Goal: Task Accomplishment & Management: Manage account settings

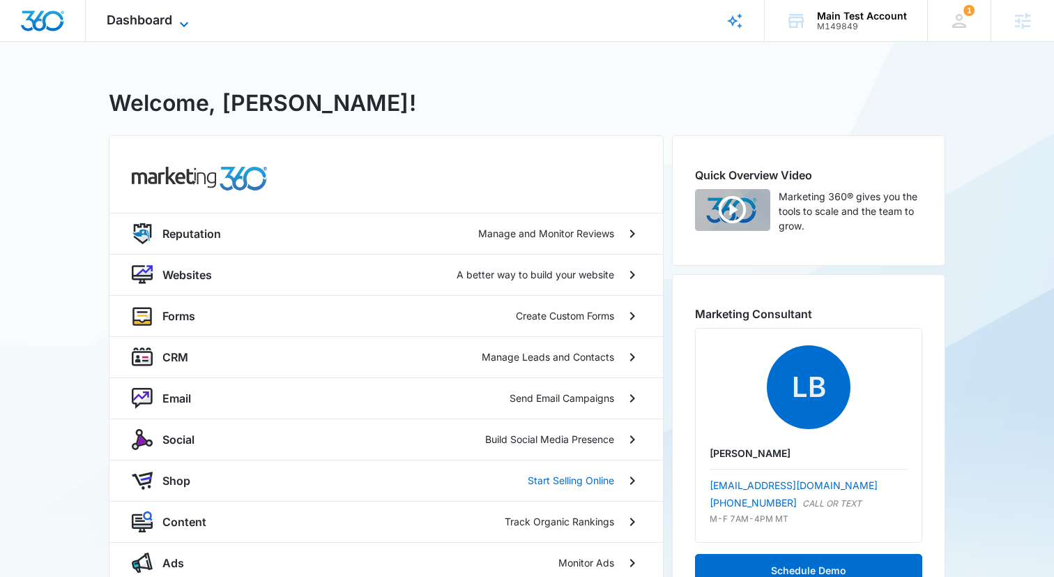
click at [165, 18] on span "Dashboard" at bounding box center [140, 20] width 66 height 15
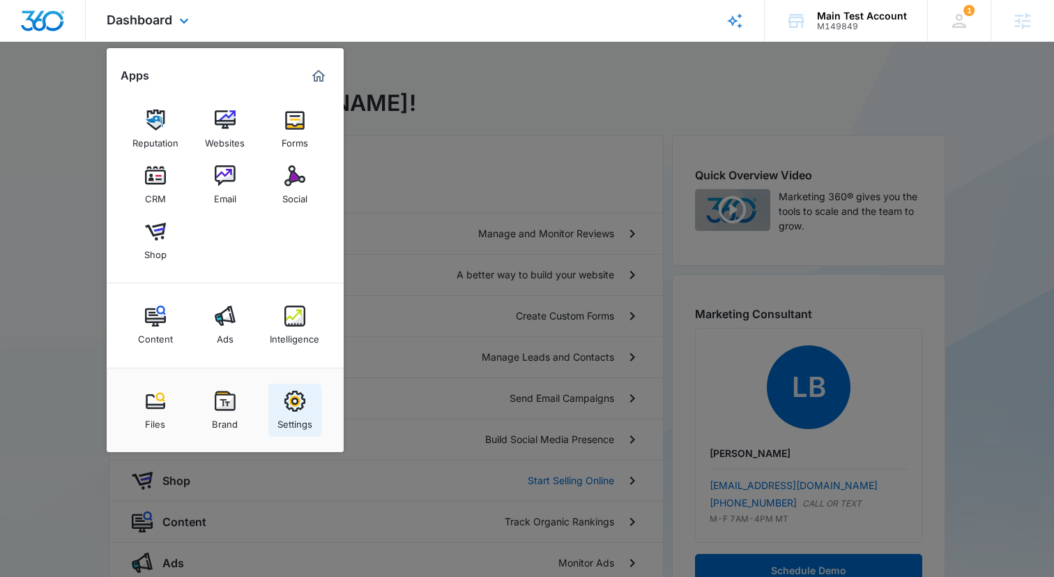
click at [285, 392] on img at bounding box center [295, 401] width 21 height 21
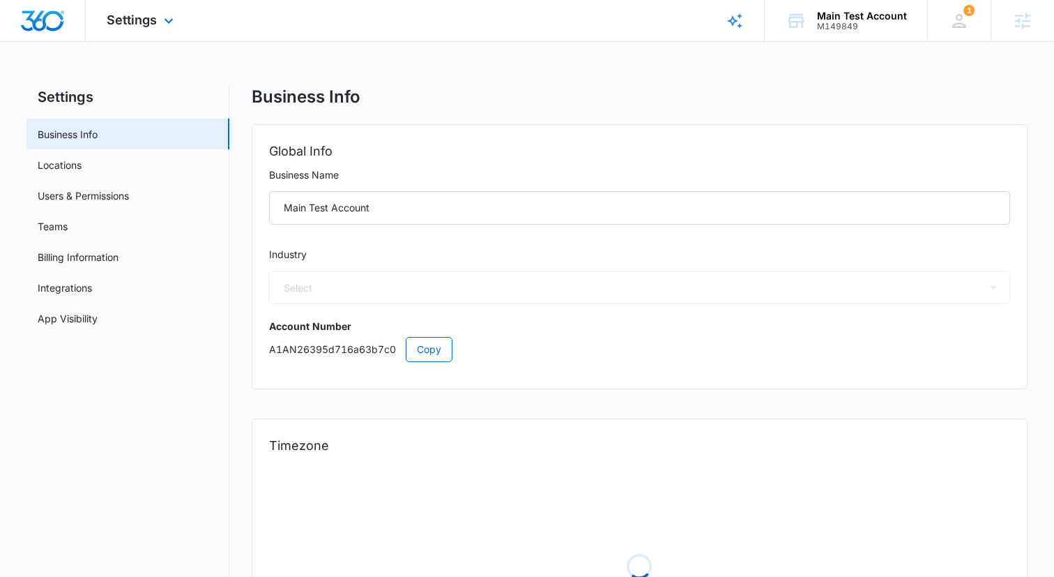
select select "44"
select select "US"
select select "America/[GEOGRAPHIC_DATA]"
click at [82, 165] on link "Locations" at bounding box center [60, 165] width 44 height 15
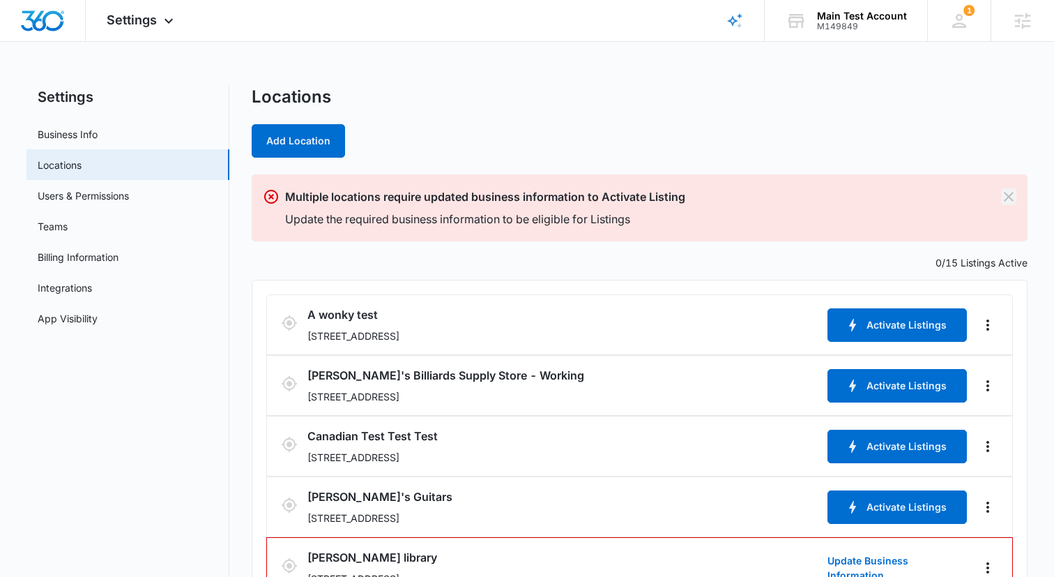
click at [1006, 192] on icon "Dismiss" at bounding box center [1009, 196] width 17 height 17
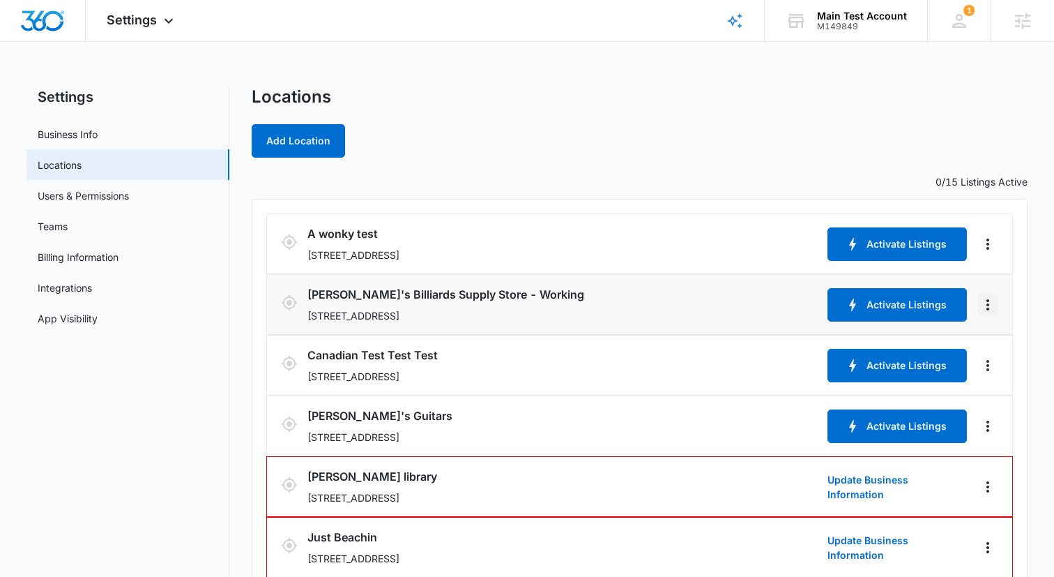
click at [985, 299] on icon "Actions" at bounding box center [988, 304] width 17 height 17
click at [996, 342] on link "Edit" at bounding box center [1004, 344] width 17 height 12
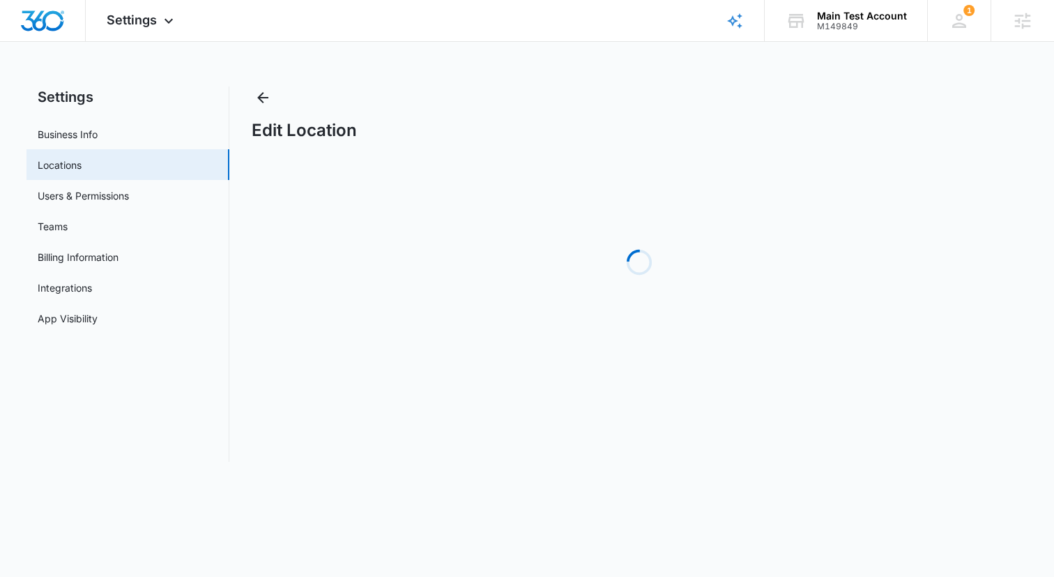
select select "[US_STATE]"
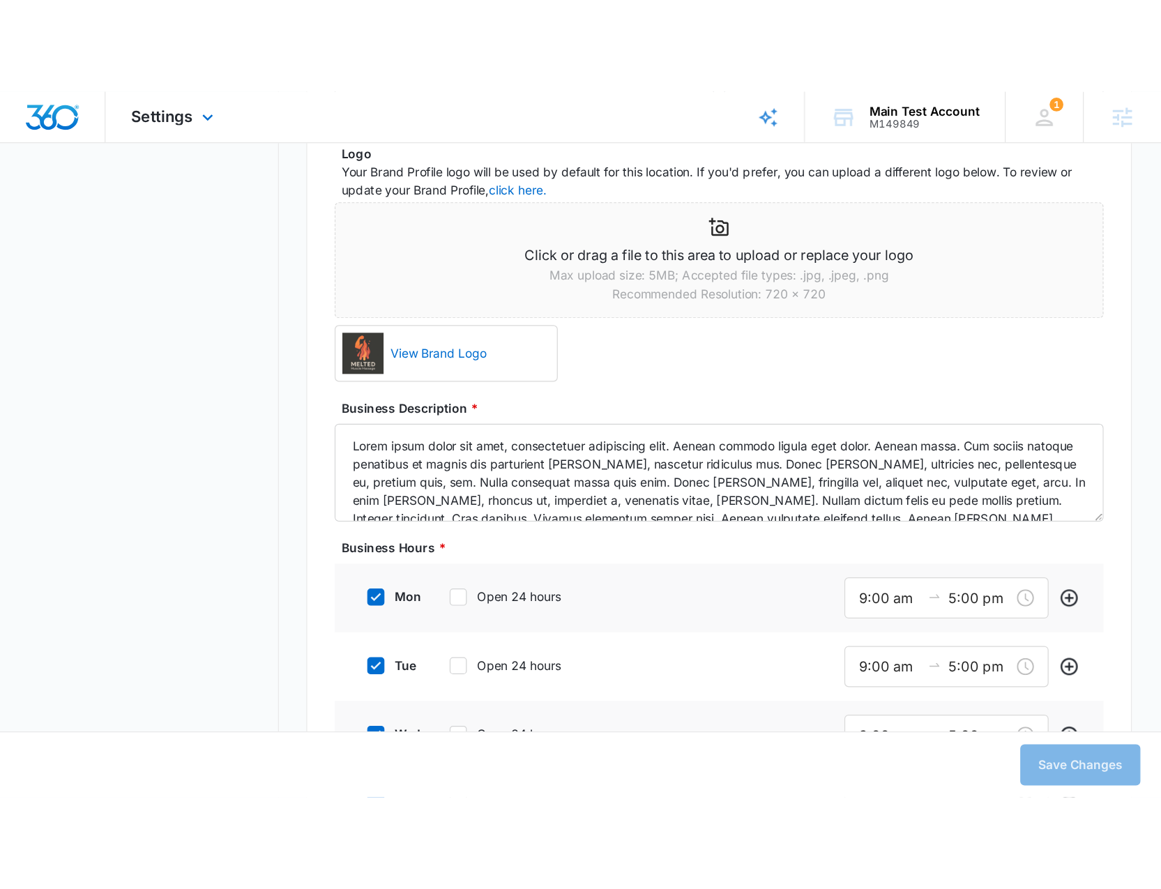
scroll to position [846, 0]
